Goal: Information Seeking & Learning: Learn about a topic

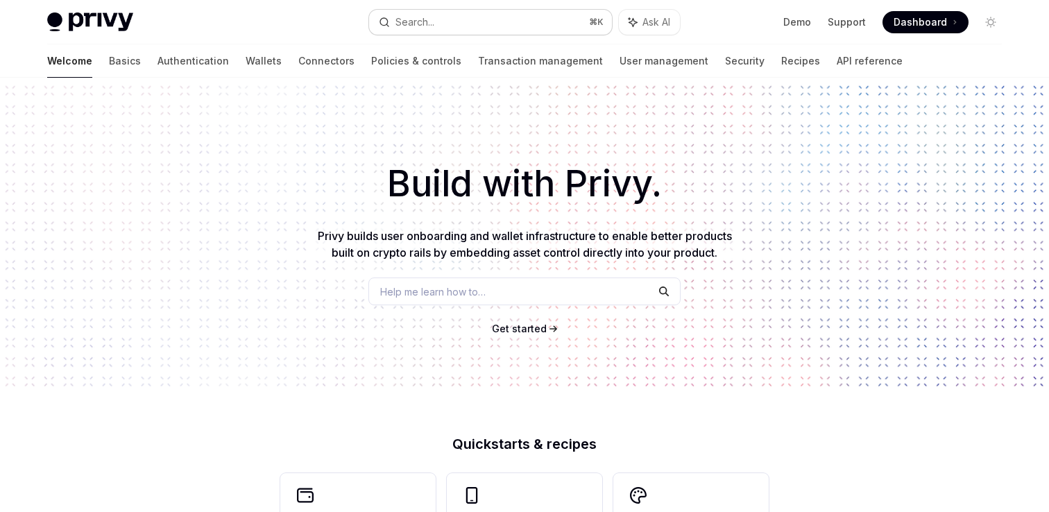
click at [555, 27] on button "Search... ⌘ K" at bounding box center [490, 22] width 243 height 25
type textarea "*"
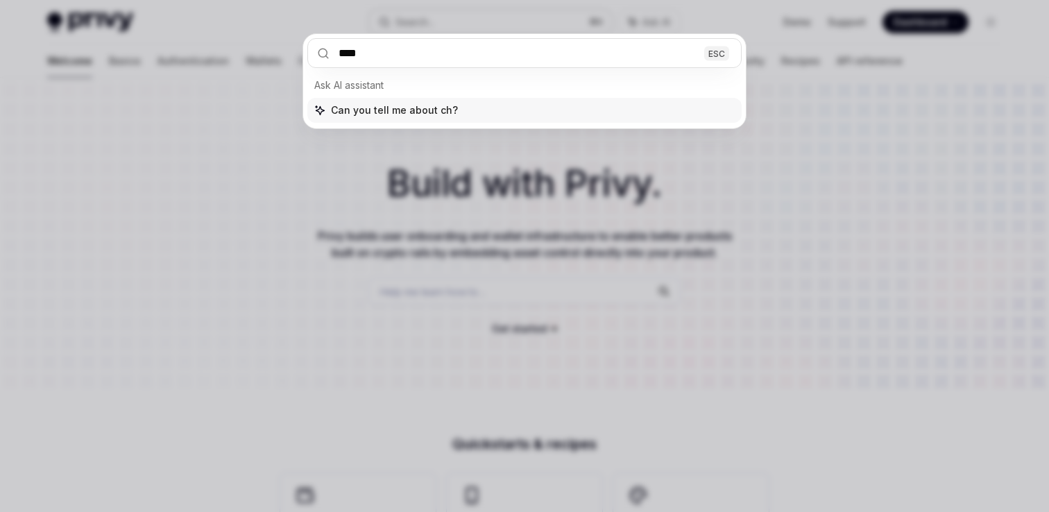
type input "*****"
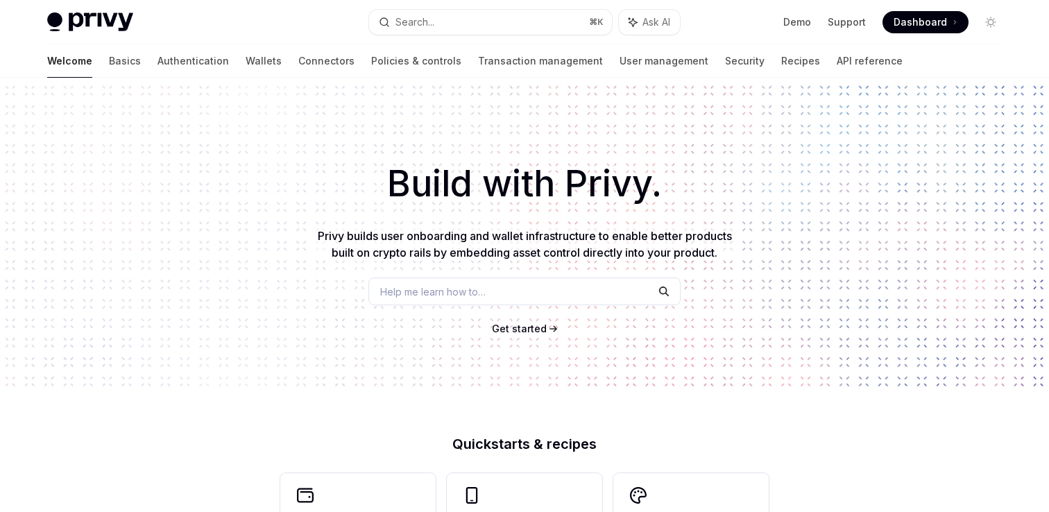
scroll to position [78, 0]
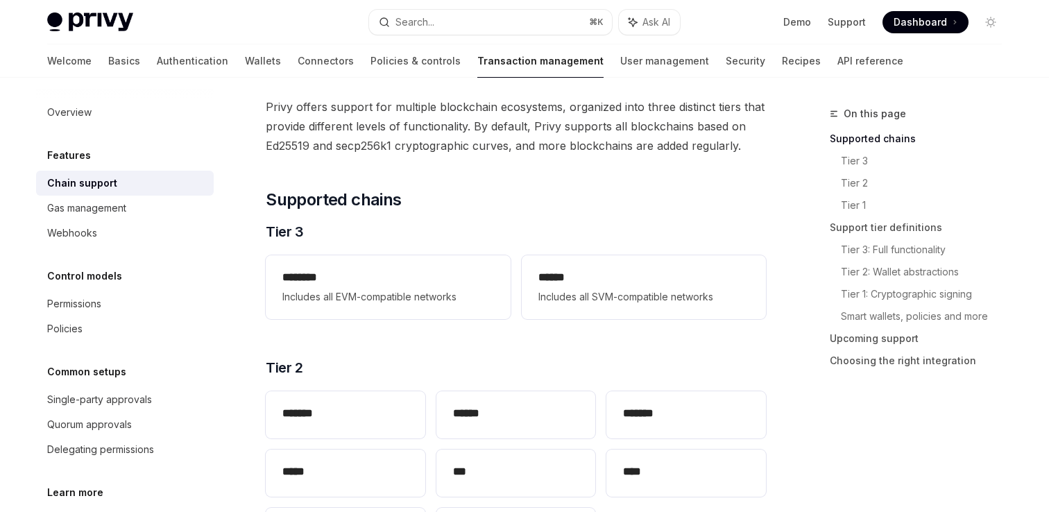
click at [693, 62] on div "Welcome Basics Authentication Wallets Connectors Policies & controls Transactio…" at bounding box center [475, 60] width 856 height 33
click at [782, 62] on link "Recipes" at bounding box center [801, 60] width 39 height 33
type textarea "*"
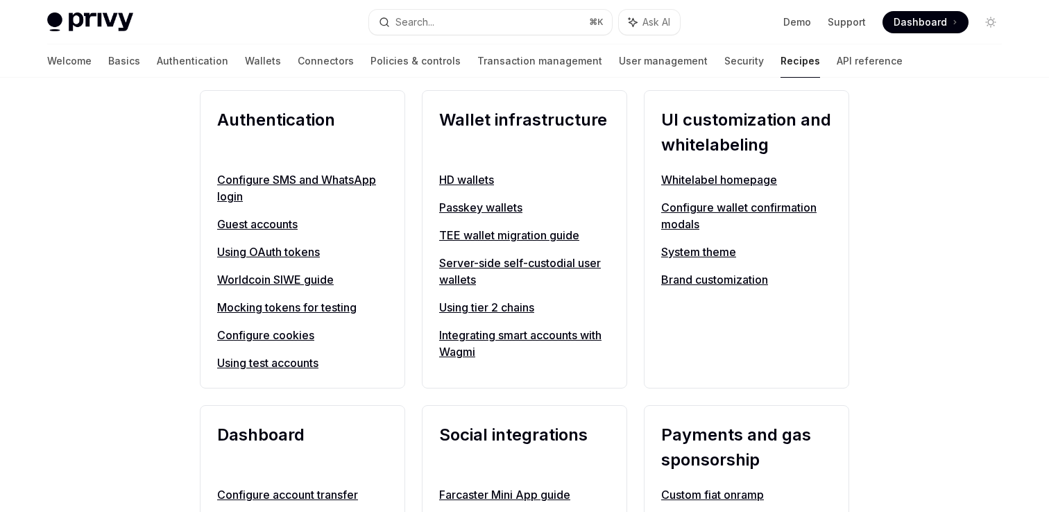
scroll to position [657, 0]
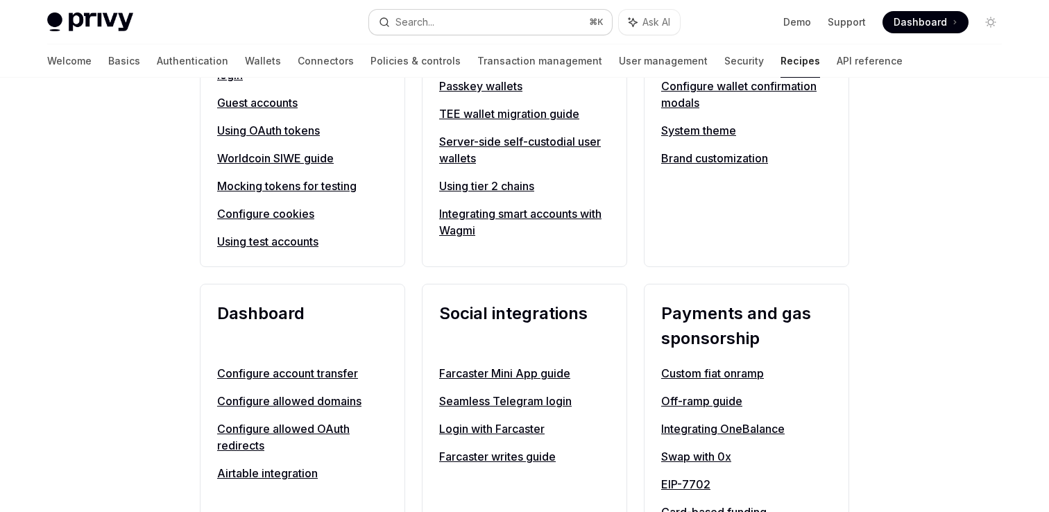
click at [449, 17] on button "Search... ⌘ K" at bounding box center [490, 22] width 243 height 25
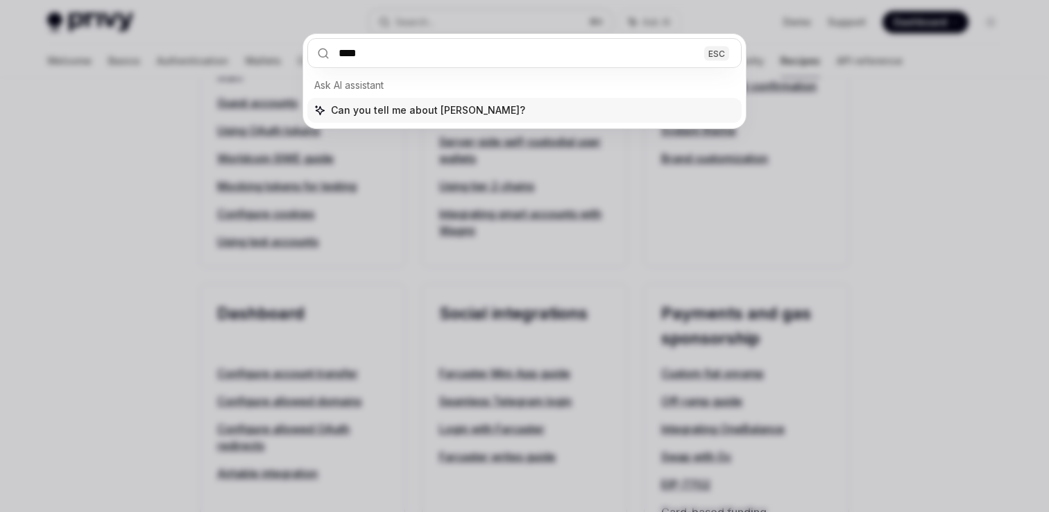
type input "*****"
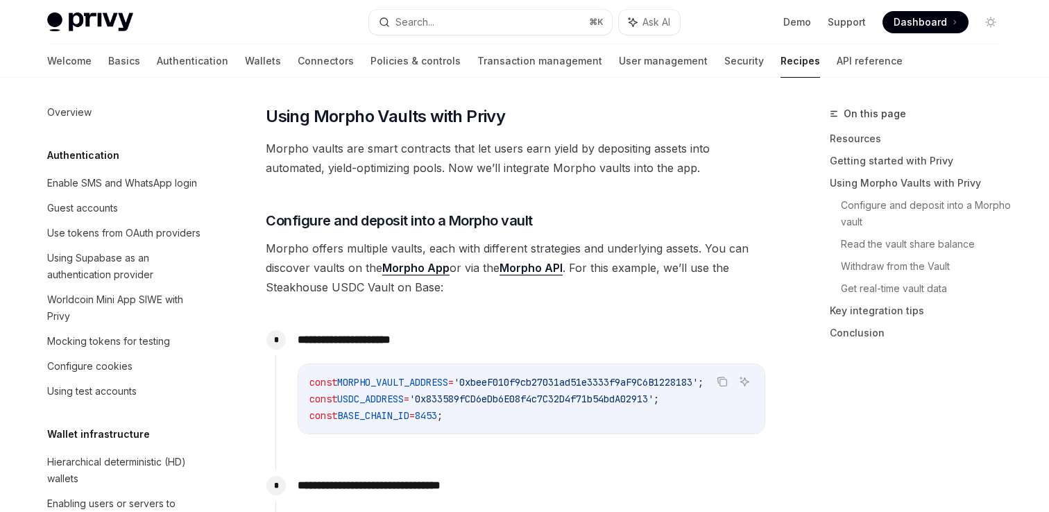
scroll to position [1833, 0]
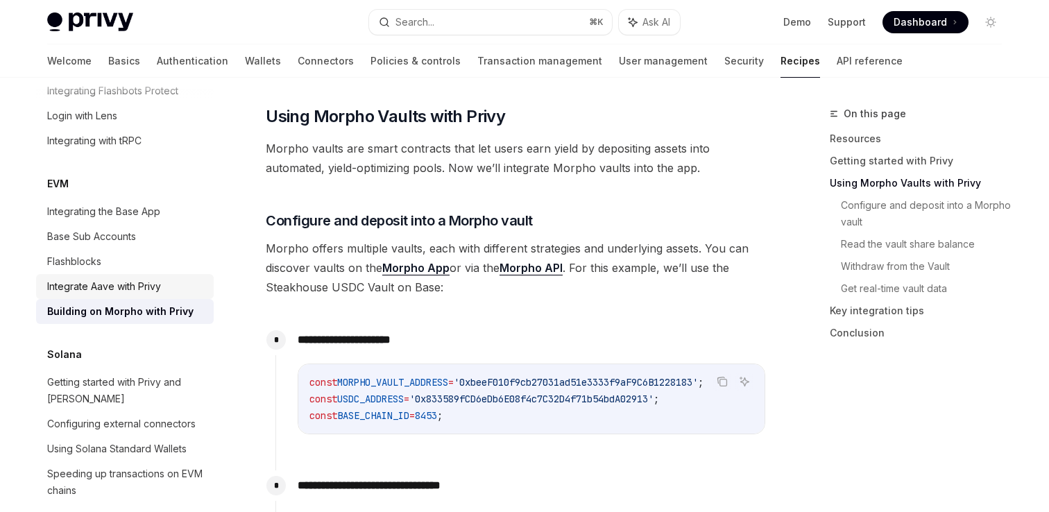
click at [110, 278] on div "Integrate Aave with Privy" at bounding box center [104, 286] width 114 height 17
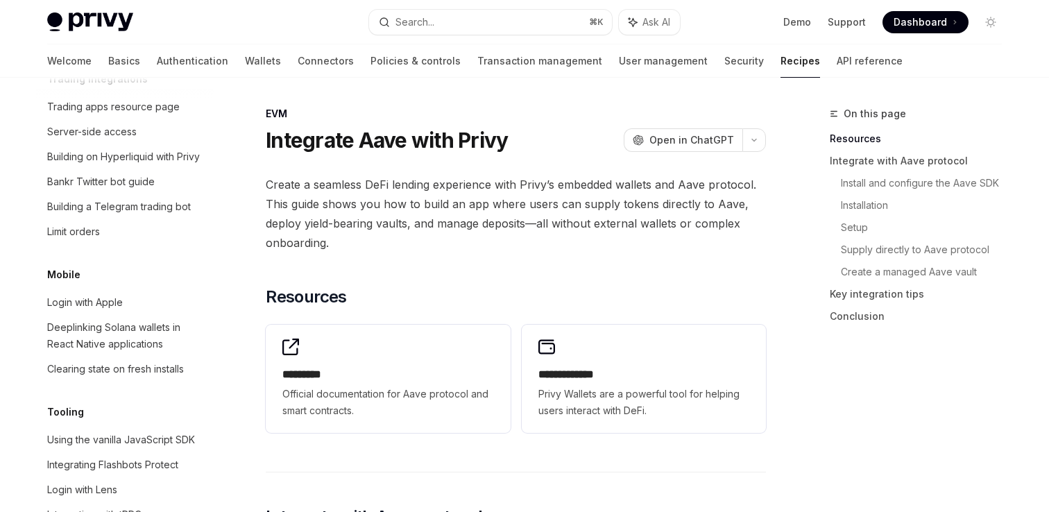
scroll to position [1443, 0]
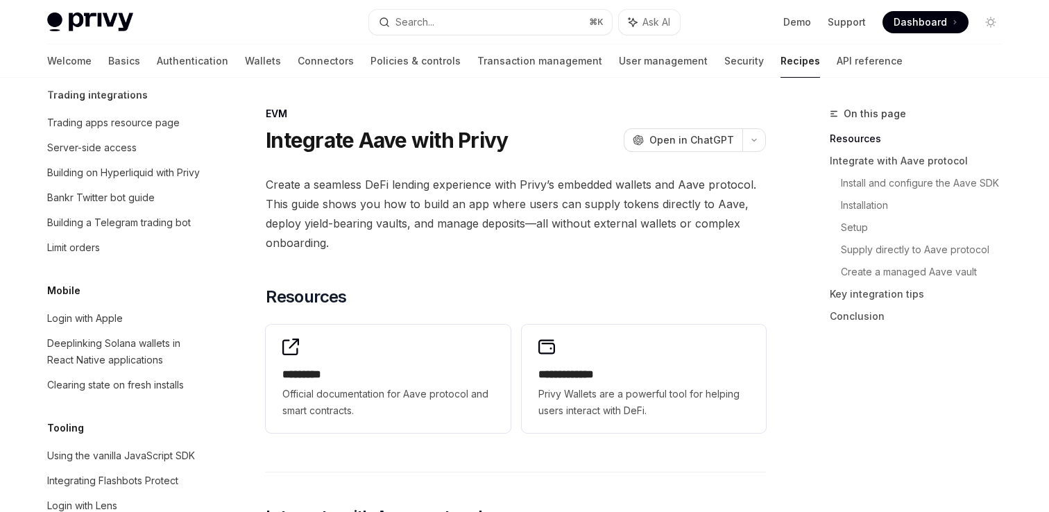
click at [781, 66] on link "Recipes" at bounding box center [801, 60] width 40 height 33
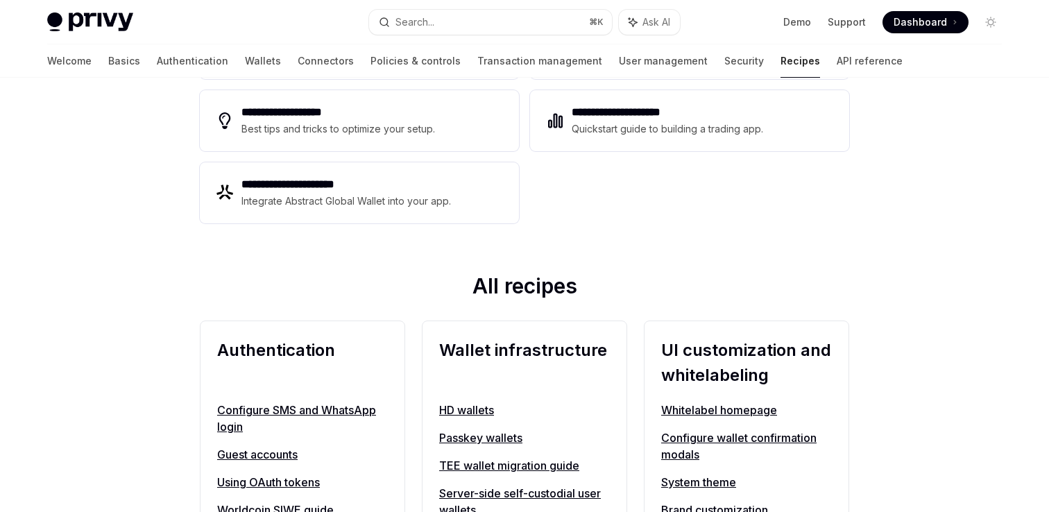
scroll to position [328, 0]
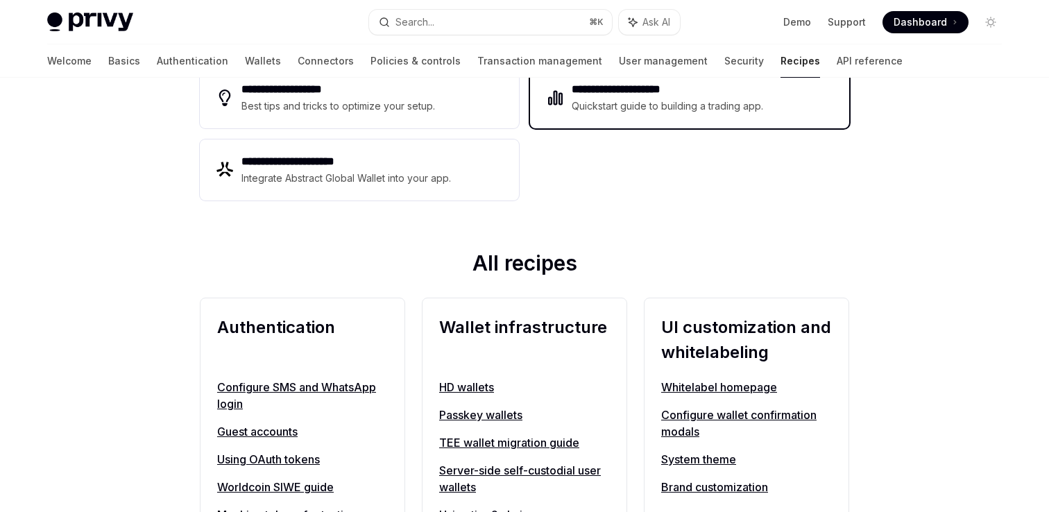
click at [644, 102] on div "Quickstart guide to building a trading app." at bounding box center [668, 106] width 192 height 17
type textarea "*"
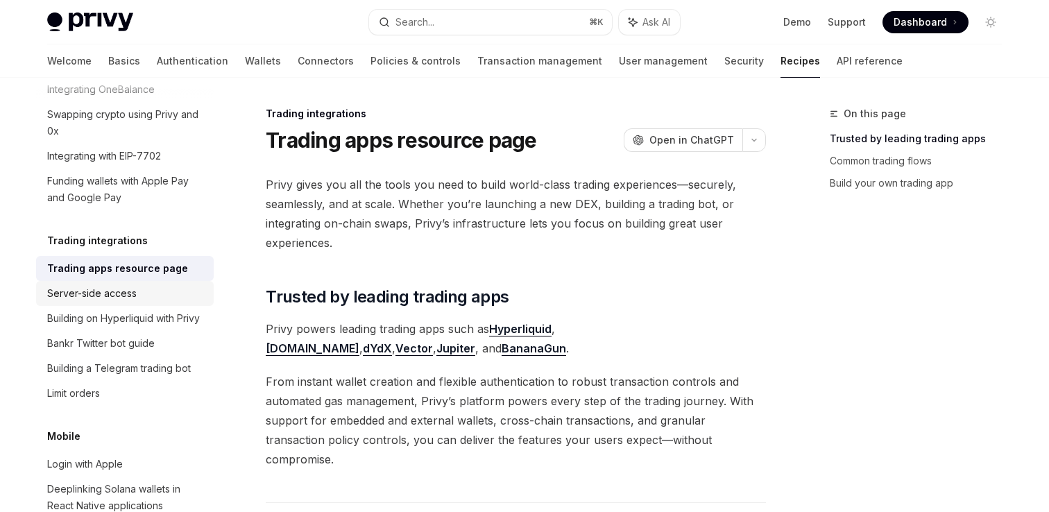
scroll to position [1277, 0]
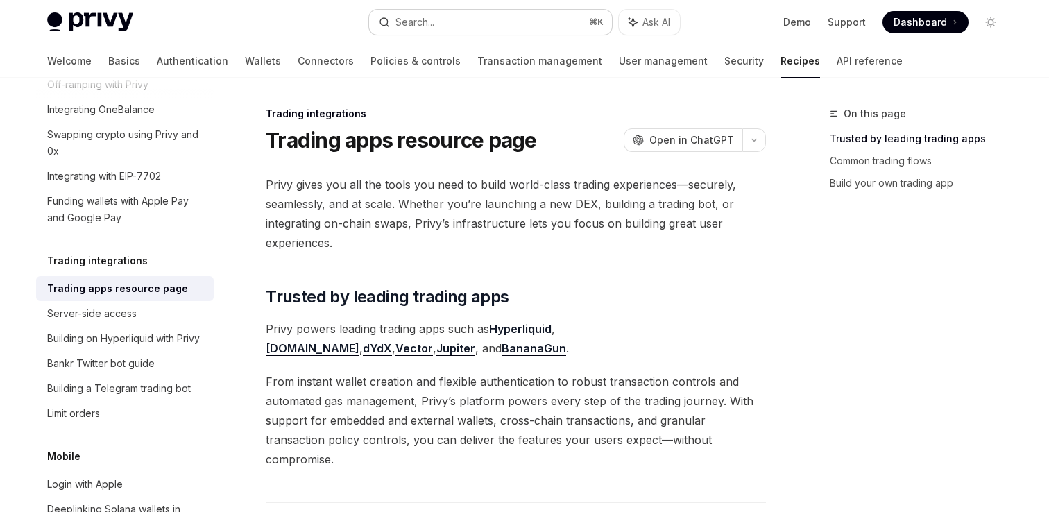
click at [414, 25] on div "Search..." at bounding box center [415, 22] width 39 height 17
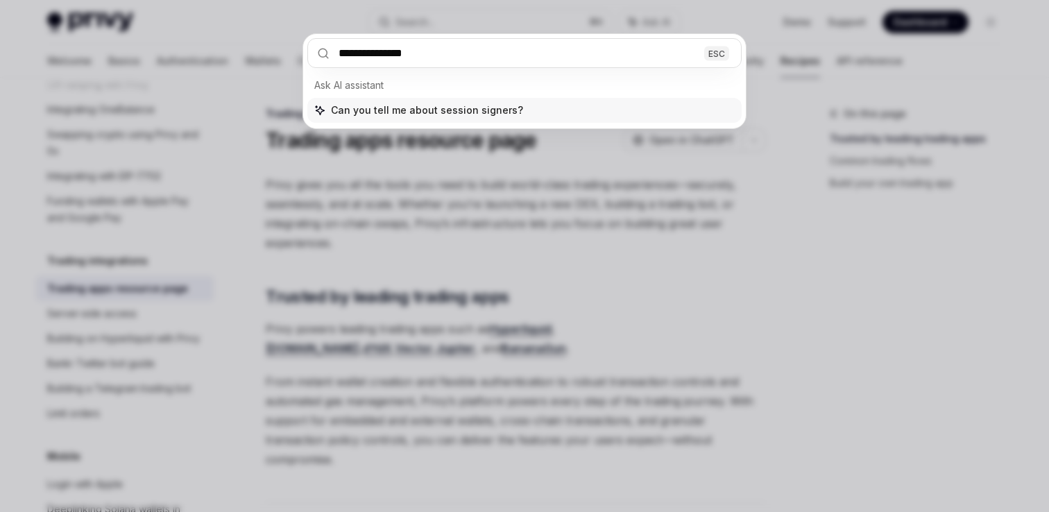
type input "**********"
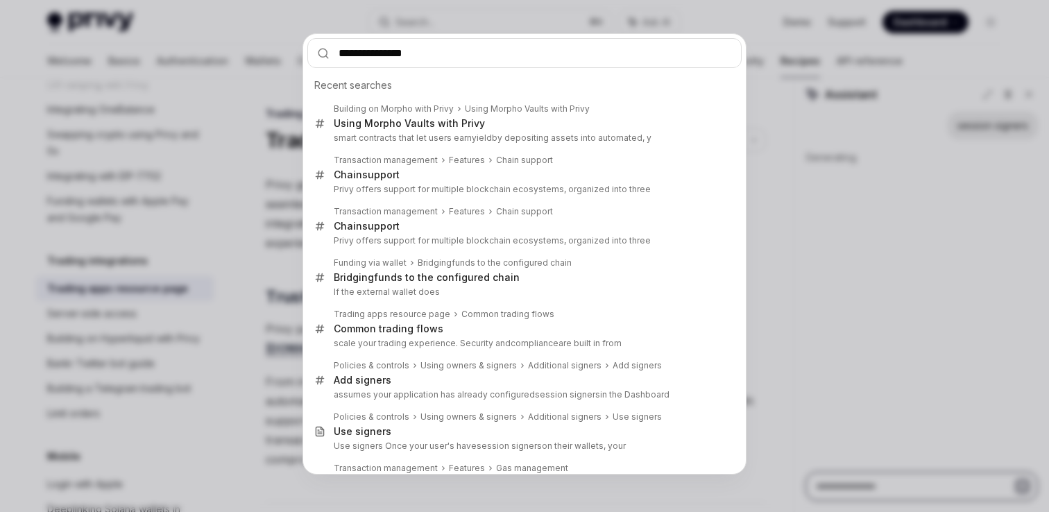
type textarea "*"
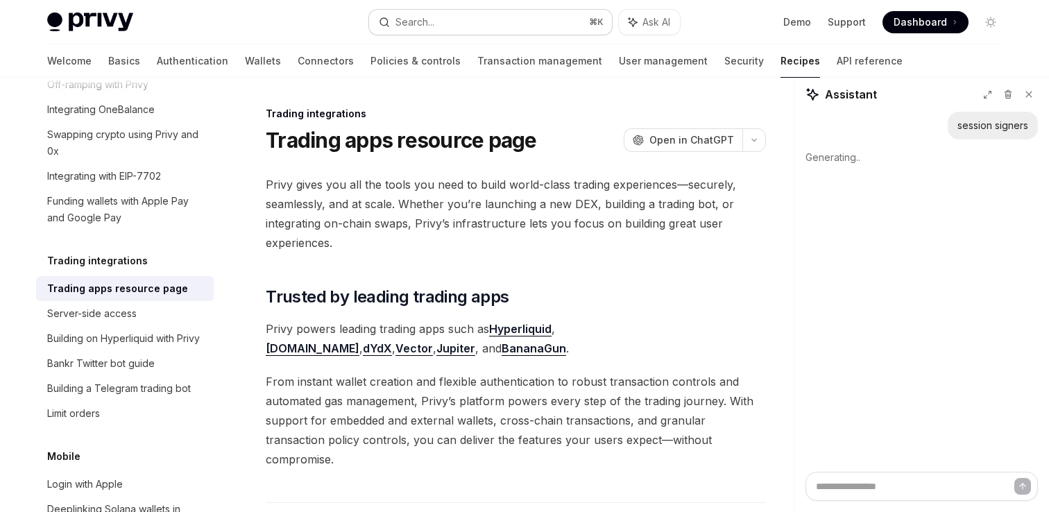
click at [425, 27] on div "Search..." at bounding box center [415, 22] width 39 height 17
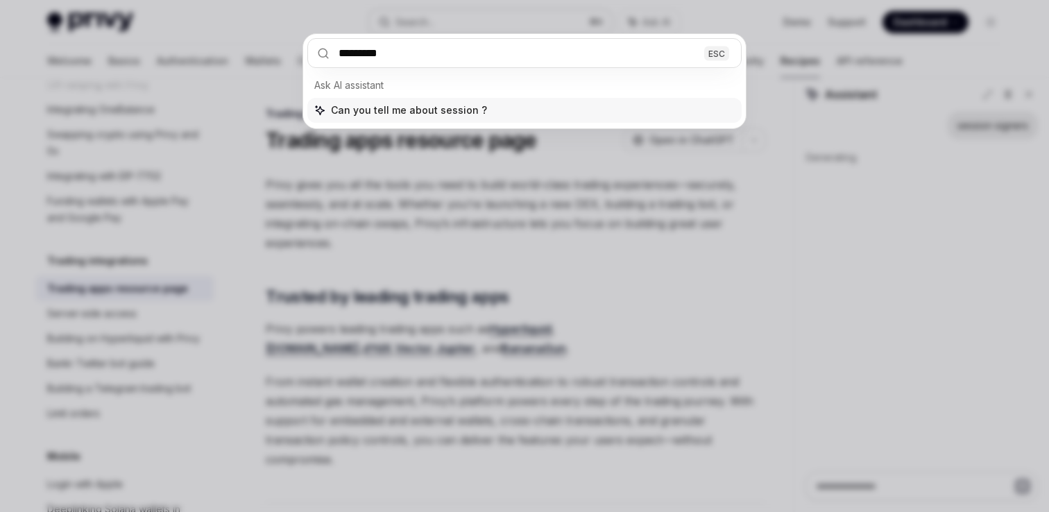
type input "**********"
type textarea "*"
type input "**********"
type textarea "*"
type input "**********"
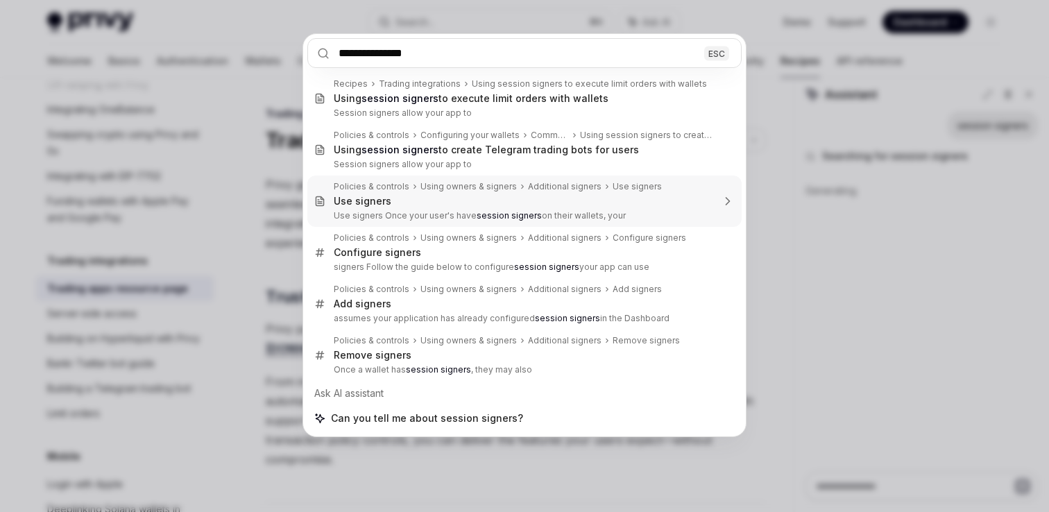
type textarea "*"
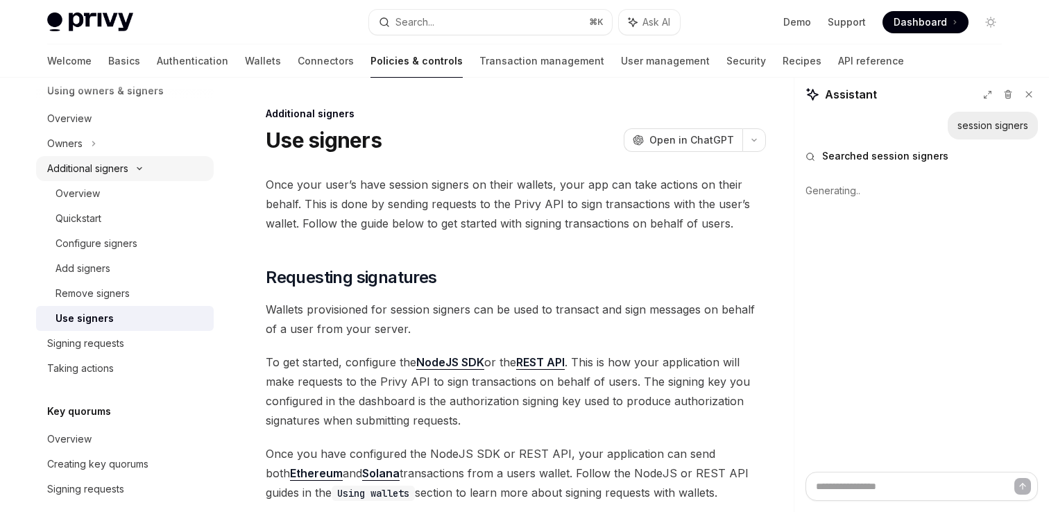
scroll to position [389, 0]
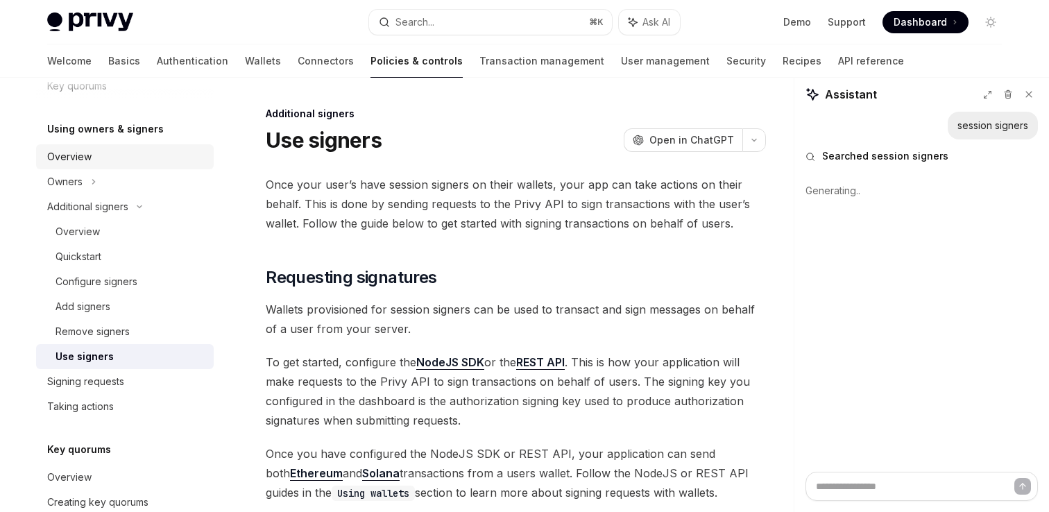
click at [136, 155] on div "Overview" at bounding box center [126, 157] width 158 height 17
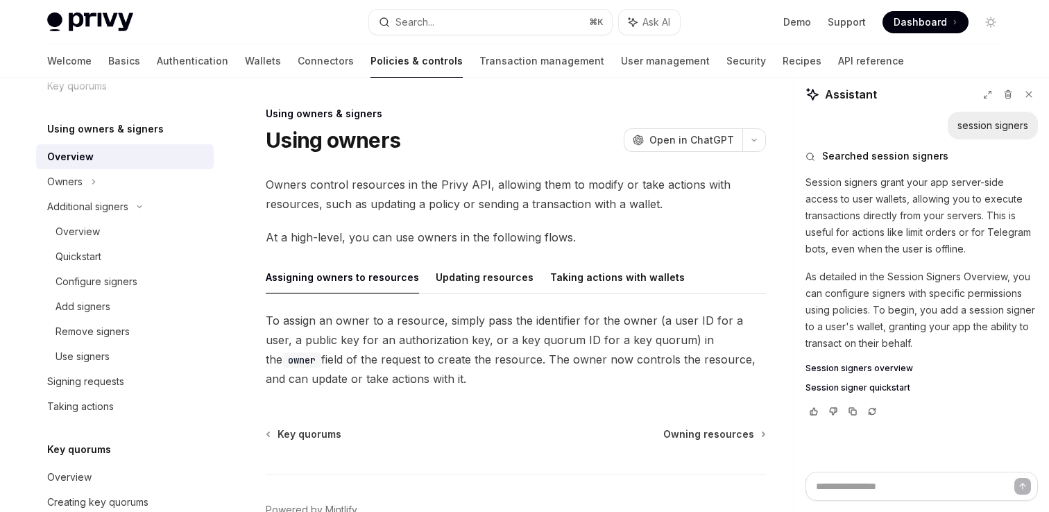
type textarea "*"
